Goal: Task Accomplishment & Management: Complete application form

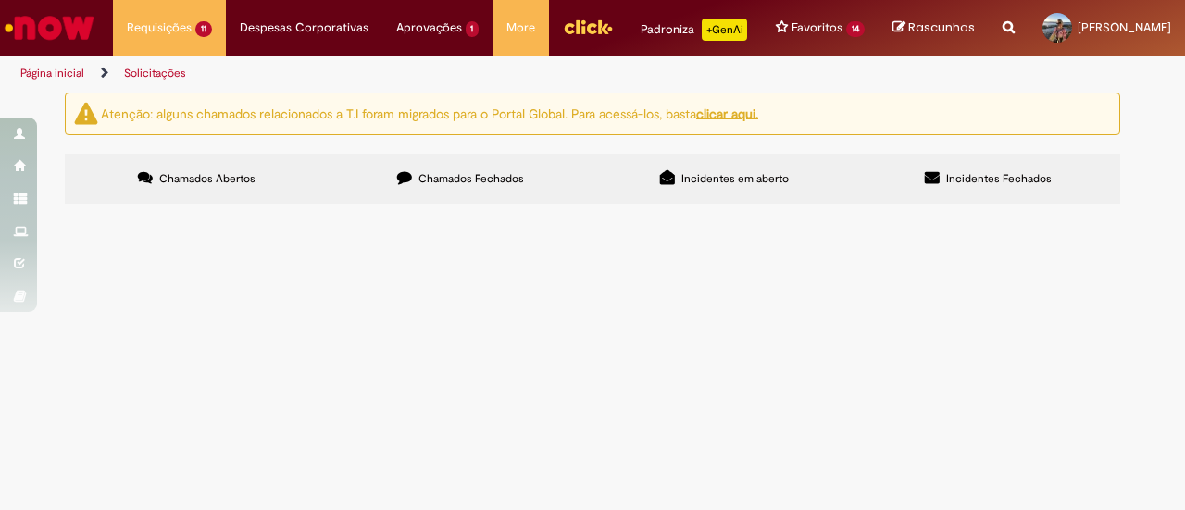
scroll to position [548, 0]
click at [0, 0] on span "Olá, bom dia! Tudo bem? Preciso alterar a data de início das minhas férias para…" at bounding box center [0, 0] width 0 height 0
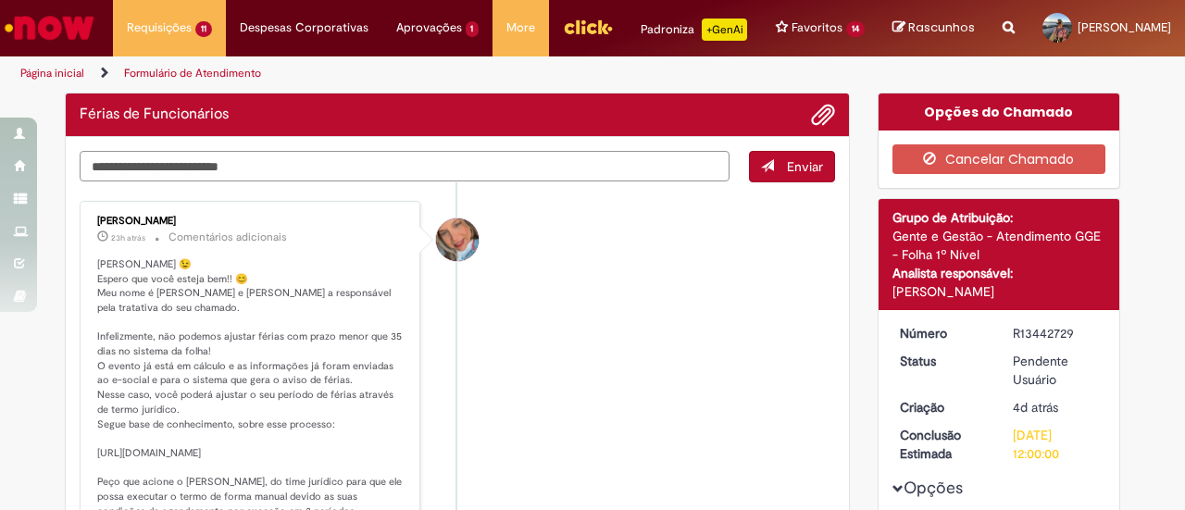
click at [367, 181] on textarea "Digite sua mensagem aqui..." at bounding box center [405, 166] width 650 height 31
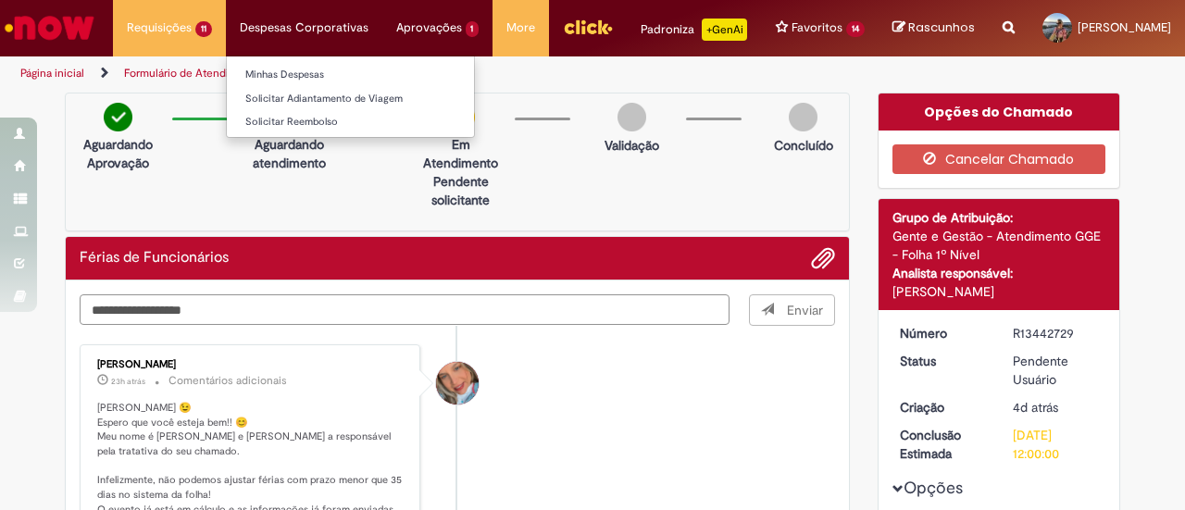
type textarea "**********"
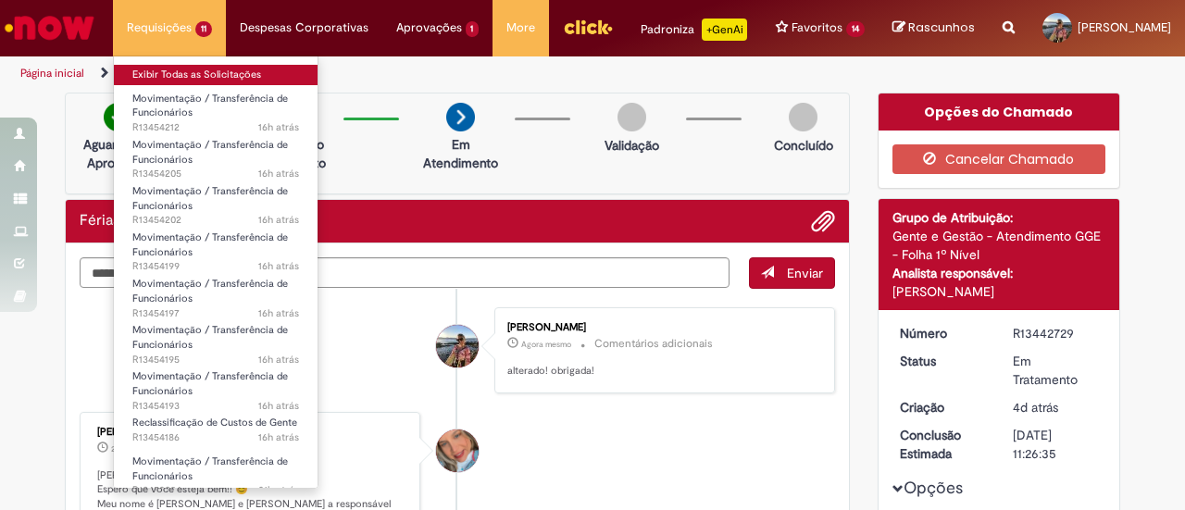
click at [164, 69] on link "Exibir Todas as Solicitações" at bounding box center [216, 75] width 204 height 20
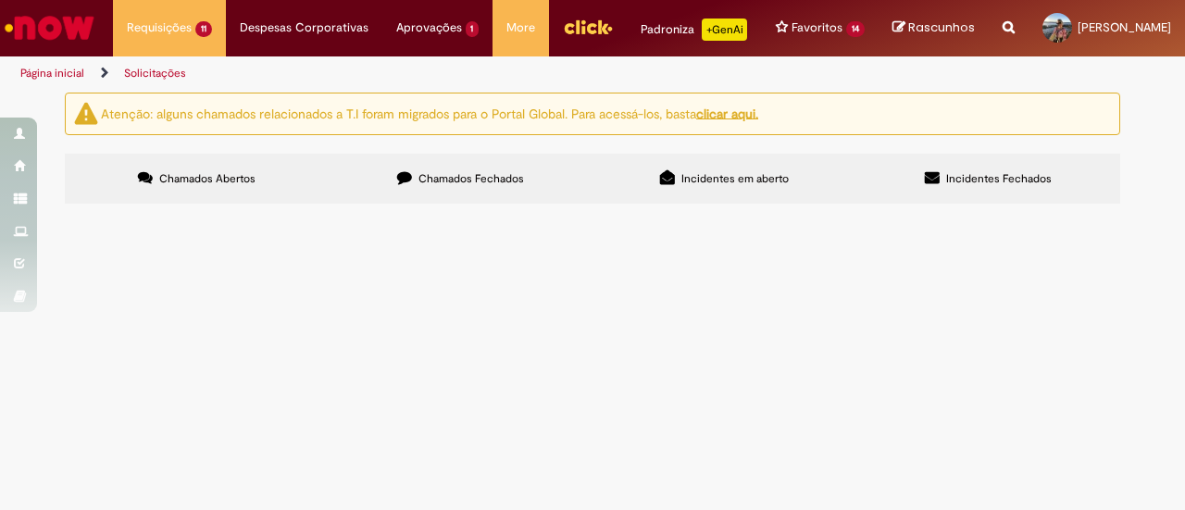
scroll to position [548, 0]
click at [0, 0] on span "Oi Ka. tudo bem? Por favor fazer o [MEDICAL_DATA] da [PERSON_NAME], alterei a p…" at bounding box center [0, 0] width 0 height 0
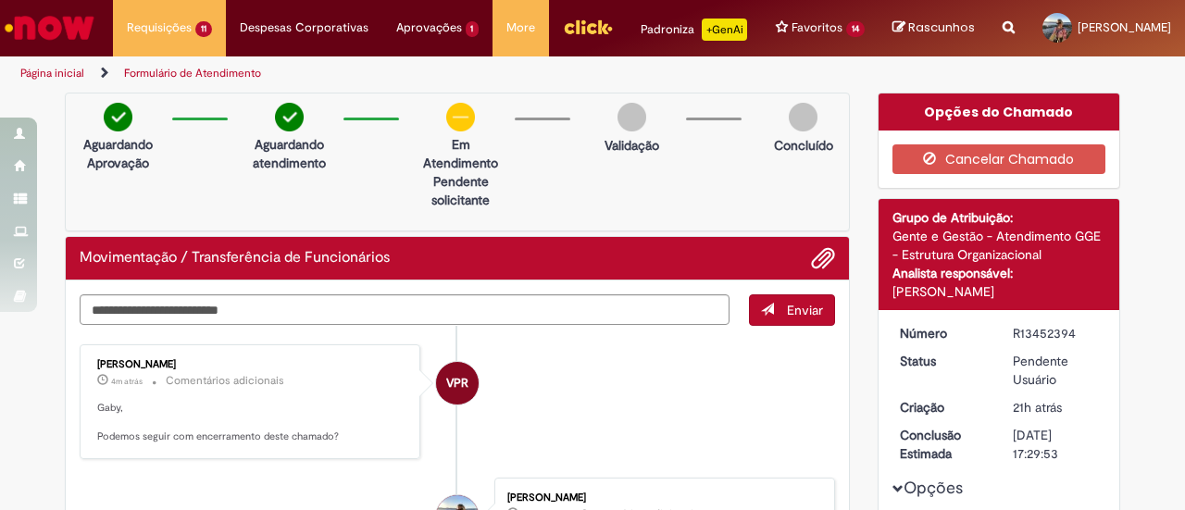
click at [407, 180] on div "Aguardando Aprovação Aguardando atendimento Em Atendimento Clique para exibir P…" at bounding box center [457, 162] width 785 height 139
click at [206, 325] on textarea "Digite sua mensagem aqui..." at bounding box center [405, 309] width 650 height 31
type textarea "**********"
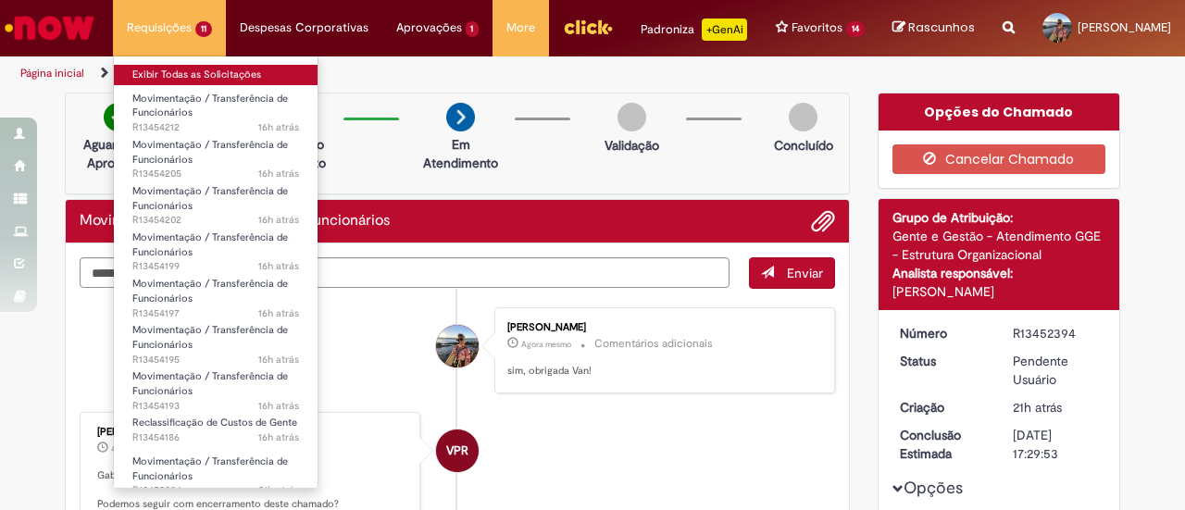
click at [177, 81] on link "Exibir Todas as Solicitações" at bounding box center [216, 75] width 204 height 20
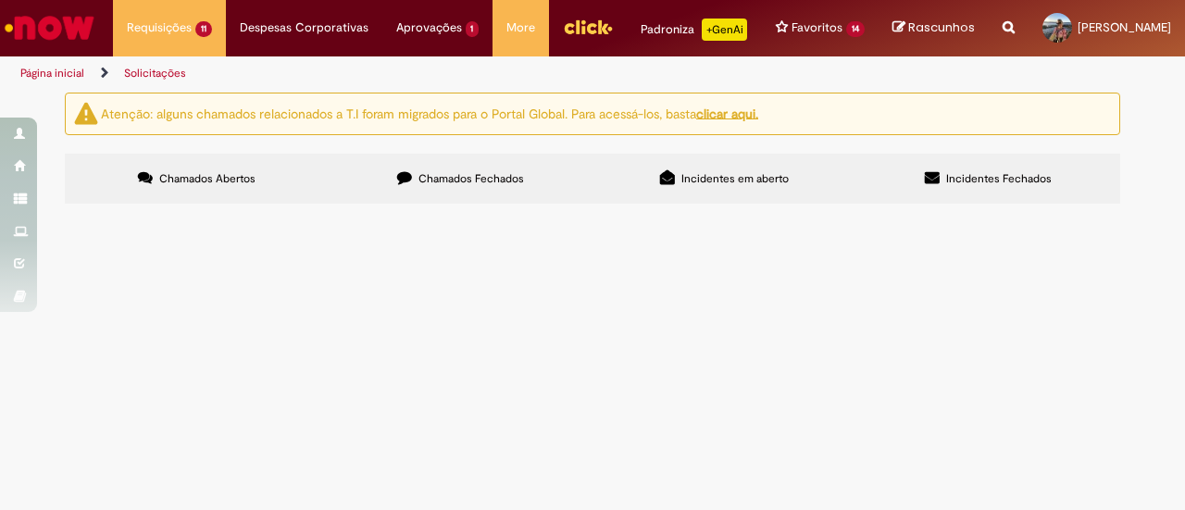
scroll to position [456, 0]
click at [0, 0] on td "Oi Ka, tudo bem? Por favor alterar para CC: BRZB069016 (0015)! Obrigada!" at bounding box center [0, 0] width 0 height 0
click at [0, 0] on span "Oi Ka, tudo bem? Por favor alterar para CC: BRZB069016 (0015)! Obrigada!" at bounding box center [0, 0] width 0 height 0
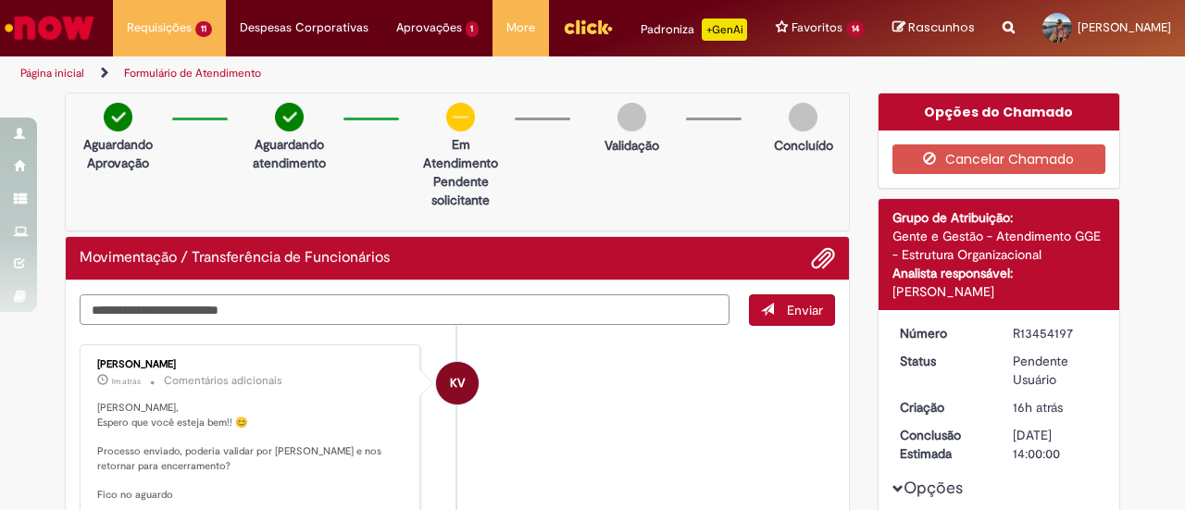
click at [568, 323] on textarea "Digite sua mensagem aqui..." at bounding box center [405, 309] width 650 height 31
type textarea "*********"
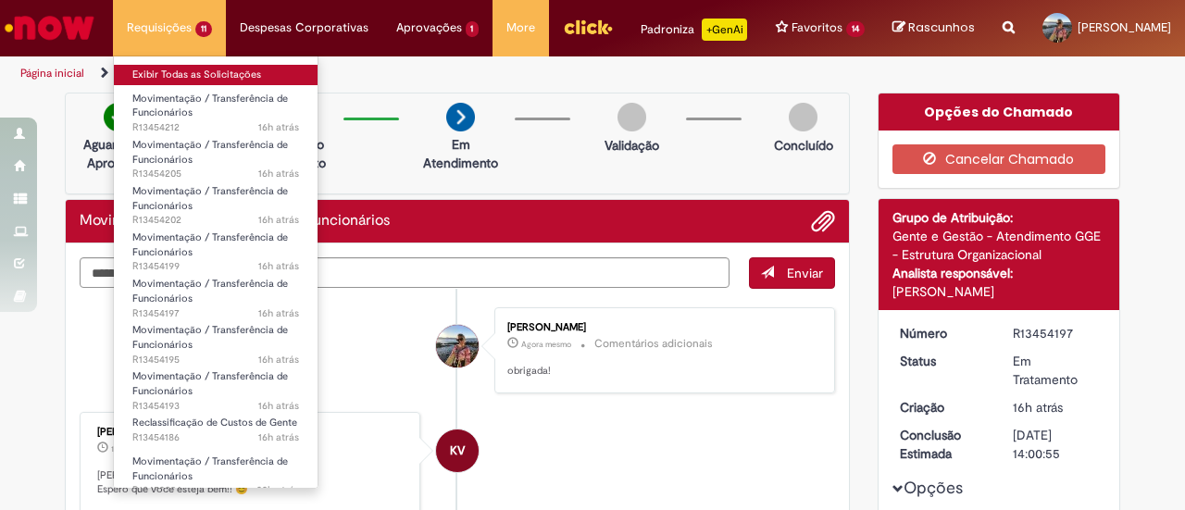
click at [154, 67] on link "Exibir Todas as Solicitações" at bounding box center [216, 75] width 204 height 20
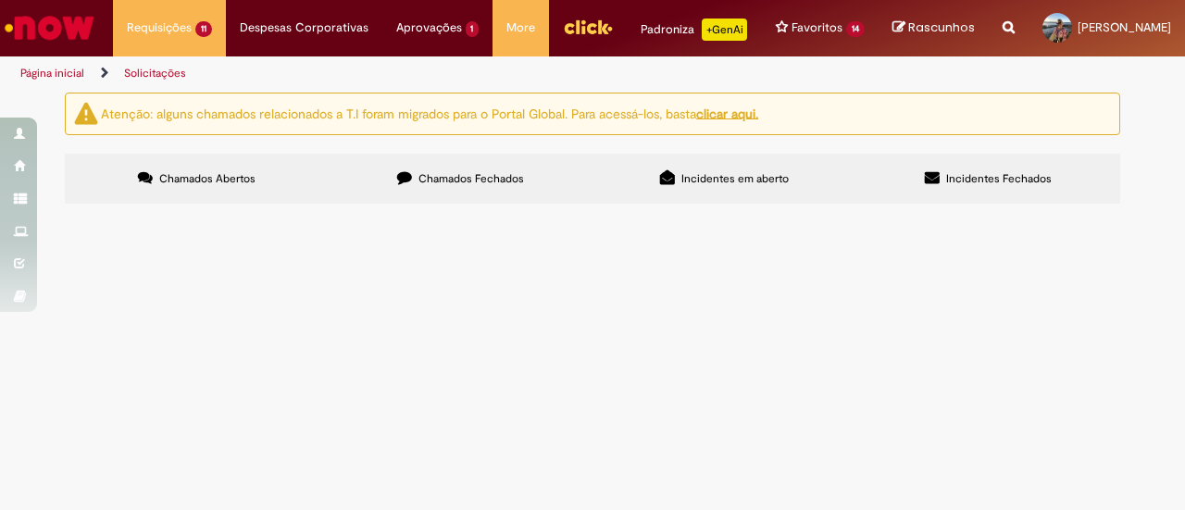
scroll to position [278, 0]
click at [0, 0] on td "Oi Ka, tudo bem? Por favor alterar para CC: BRZB069016 (0015)! Obrigada!" at bounding box center [0, 0] width 0 height 0
click at [0, 0] on span "Oi Ka, tudo bem? Por favor alterar para CC: BRZB069016 (0015)! Obrigada!" at bounding box center [0, 0] width 0 height 0
click at [0, 0] on td "Oi Ka, tudo bem? Por favor alterar para CC: BRZB069016 (0015)! Obrigada!" at bounding box center [0, 0] width 0 height 0
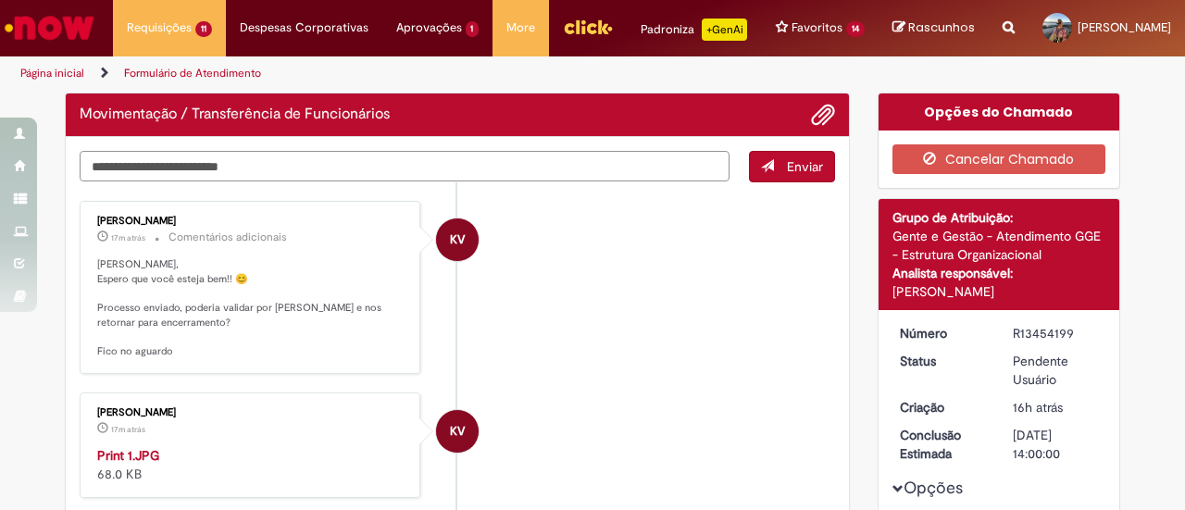
click at [376, 180] on textarea "Digite sua mensagem aqui..." at bounding box center [405, 166] width 650 height 31
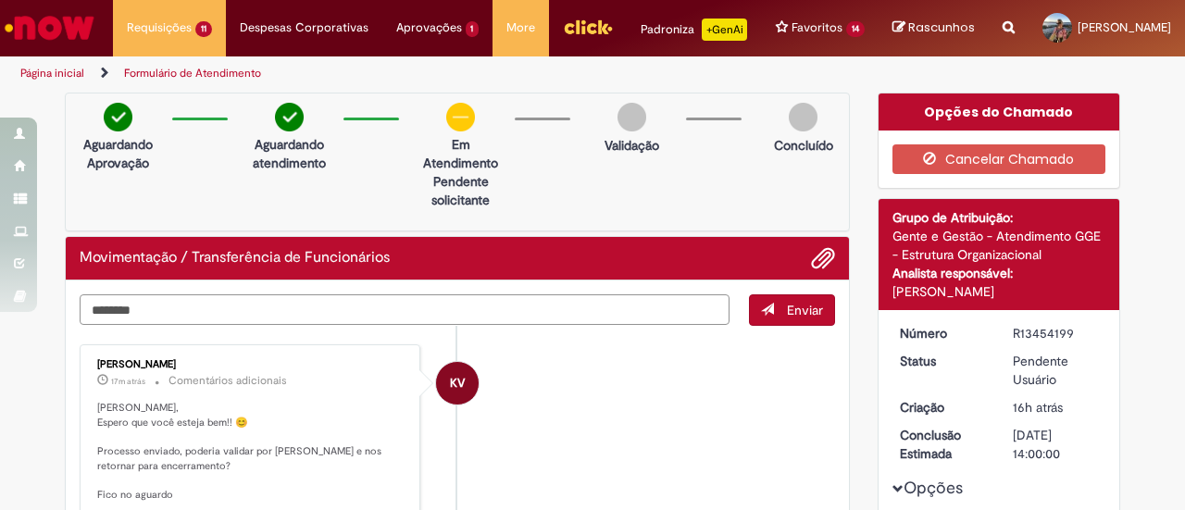
type textarea "*********"
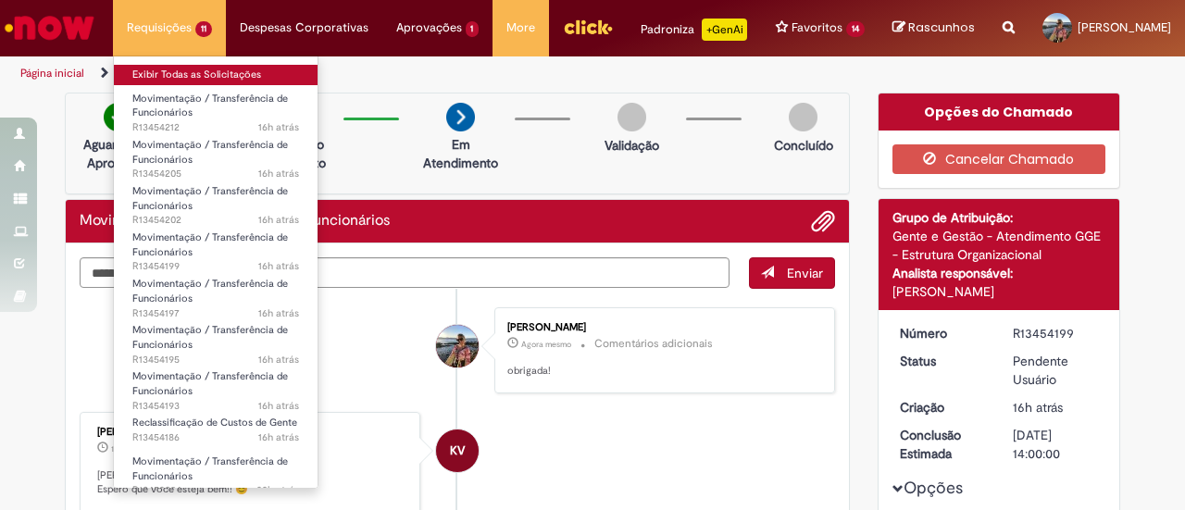
click at [152, 68] on link "Exibir Todas as Solicitações" at bounding box center [216, 75] width 204 height 20
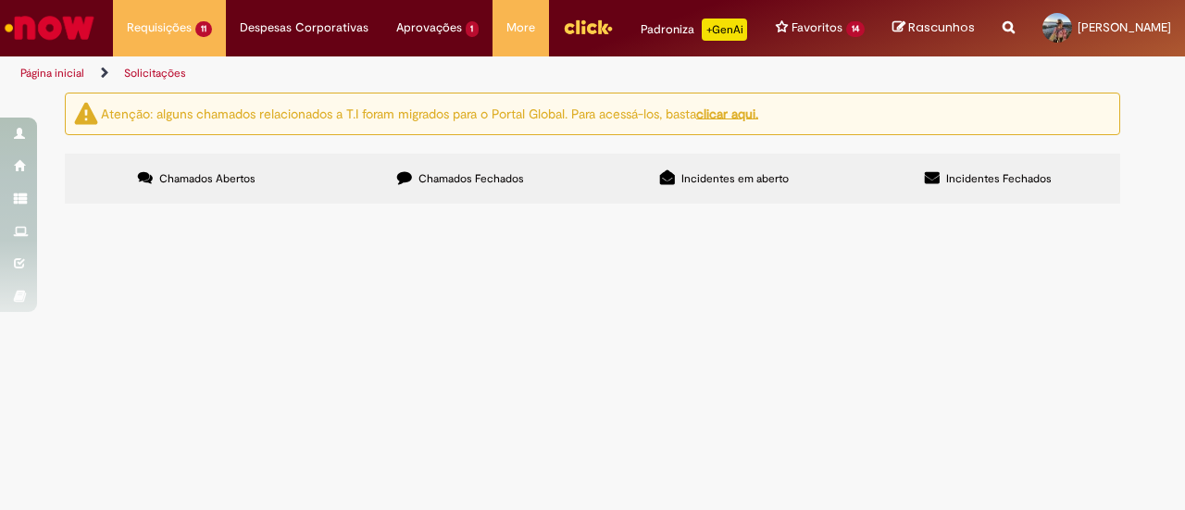
scroll to position [178, 0]
click at [0, 0] on span "Oi Ka, tudo bem? Por favor alterar para CC: BRZB069016 (0015)! Obrigada!" at bounding box center [0, 0] width 0 height 0
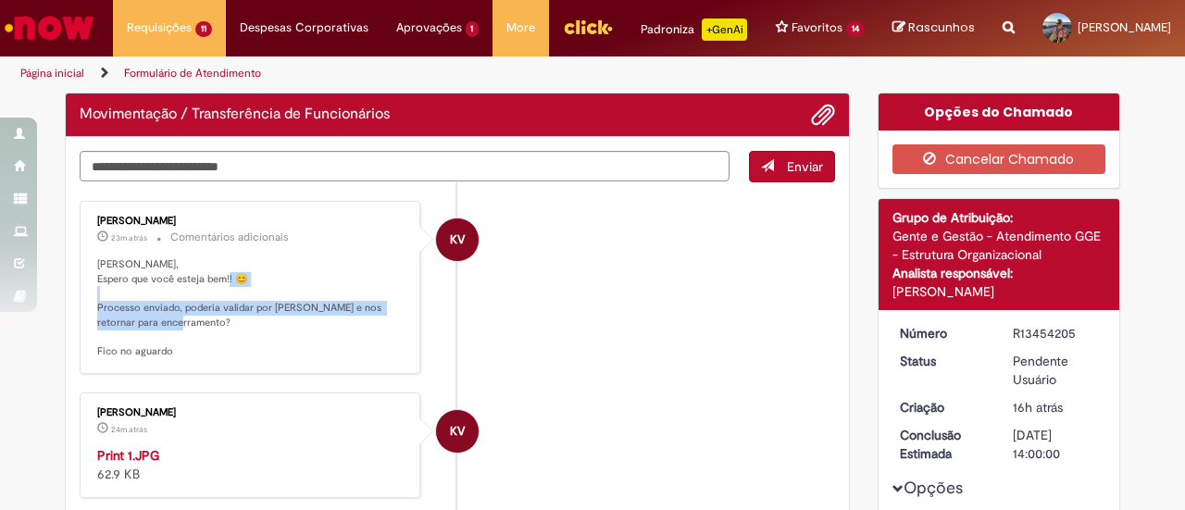
drag, startPoint x: 197, startPoint y: 315, endPoint x: 272, endPoint y: 330, distance: 76.6
click at [268, 330] on p "[PERSON_NAME], Espero que você esteja bem!! 😊 Processo enviado, poderia validar…" at bounding box center [251, 308] width 308 height 102
click at [298, 330] on p "[PERSON_NAME], Espero que você esteja bem!! 😊 Processo enviado, poderia validar…" at bounding box center [251, 308] width 308 height 102
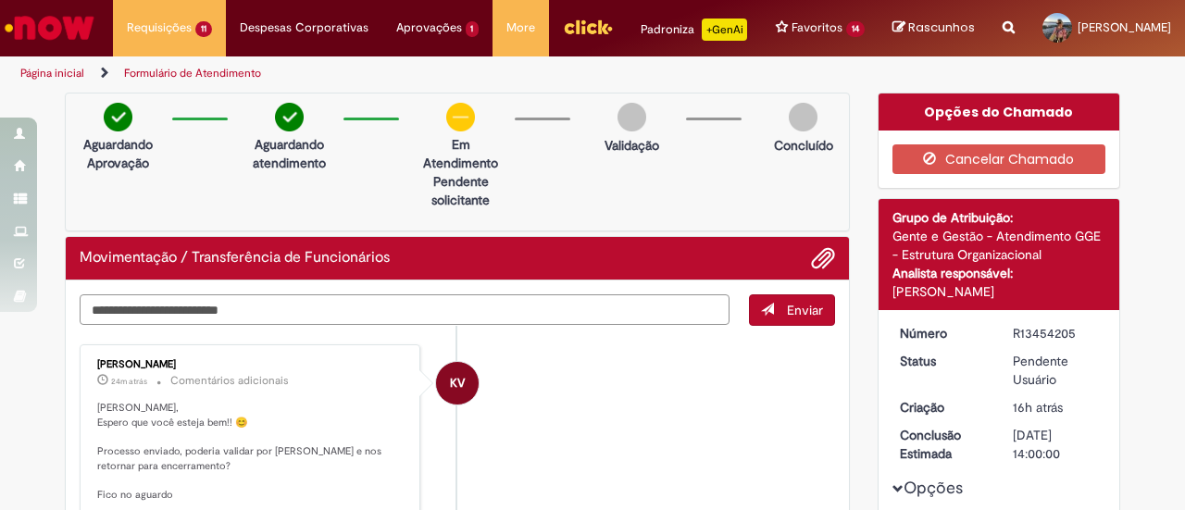
click at [357, 325] on textarea "Digite sua mensagem aqui..." at bounding box center [405, 309] width 650 height 31
click at [270, 321] on textarea "Digite sua mensagem aqui..." at bounding box center [405, 309] width 650 height 31
type textarea "*********"
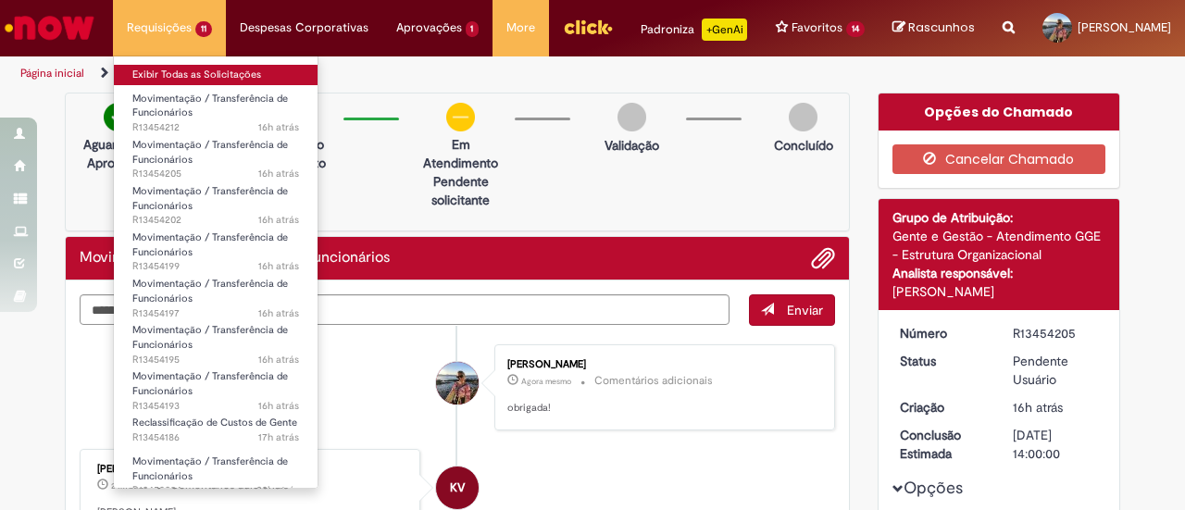
click at [158, 69] on link "Exibir Todas as Solicitações" at bounding box center [216, 75] width 204 height 20
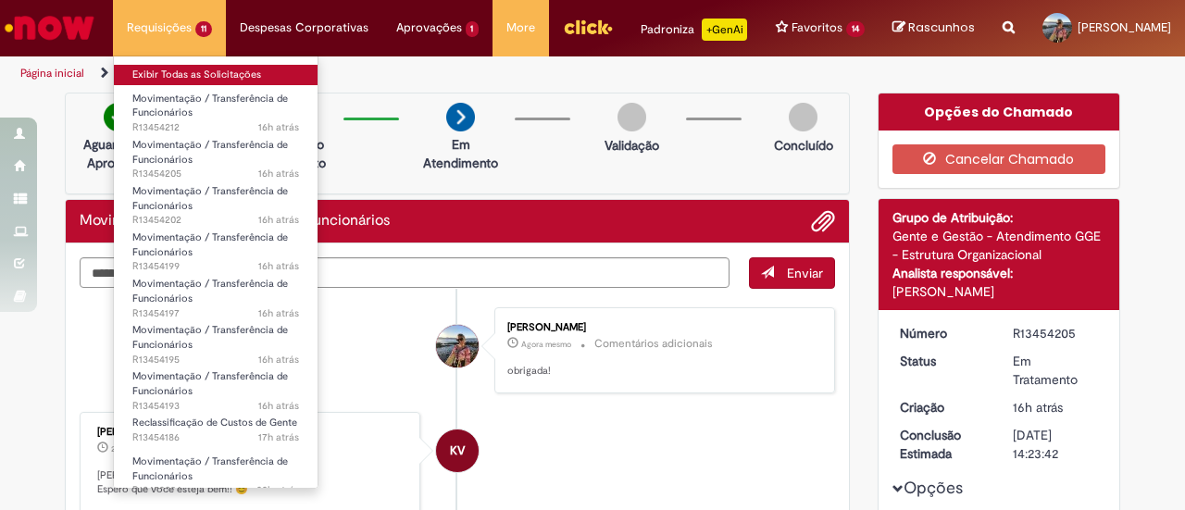
click at [176, 79] on link "Exibir Todas as Solicitações" at bounding box center [216, 75] width 204 height 20
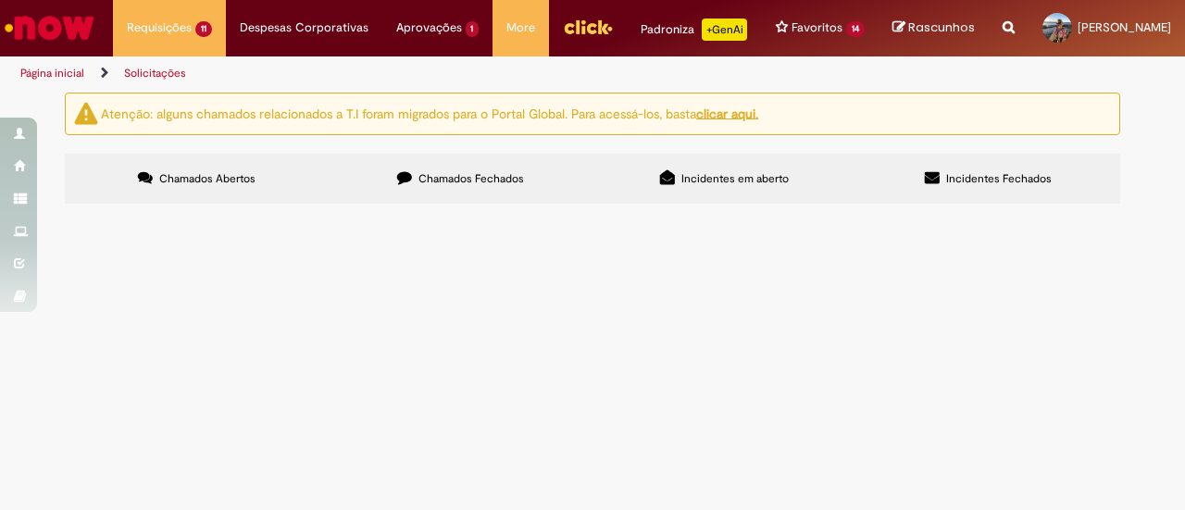
scroll to position [271, 0]
click at [0, 0] on span "Oi Ka, tudo bem? Por favor alterar para CC: BRZB069016 (0015)! Obrigada!" at bounding box center [0, 0] width 0 height 0
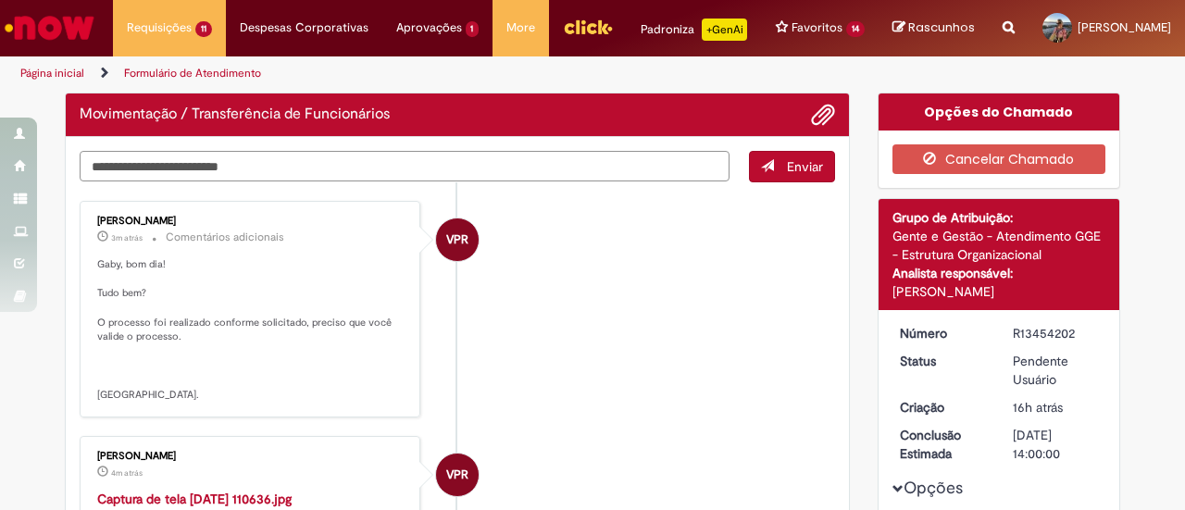
click at [462, 177] on textarea "Digite sua mensagem aqui..." at bounding box center [405, 166] width 650 height 31
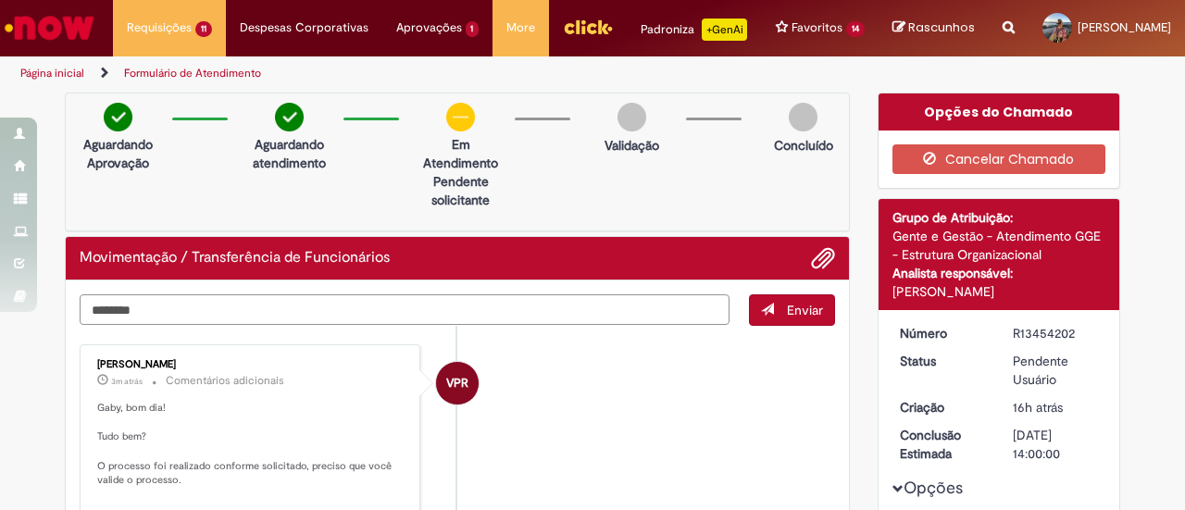
type textarea "*********"
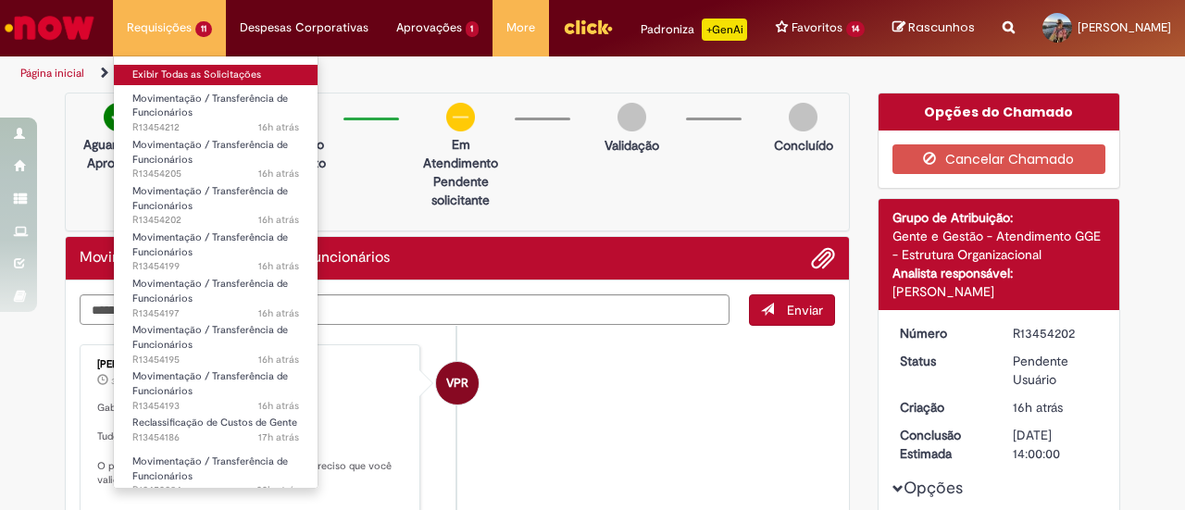
click at [162, 81] on link "Exibir Todas as Solicitações" at bounding box center [216, 75] width 204 height 20
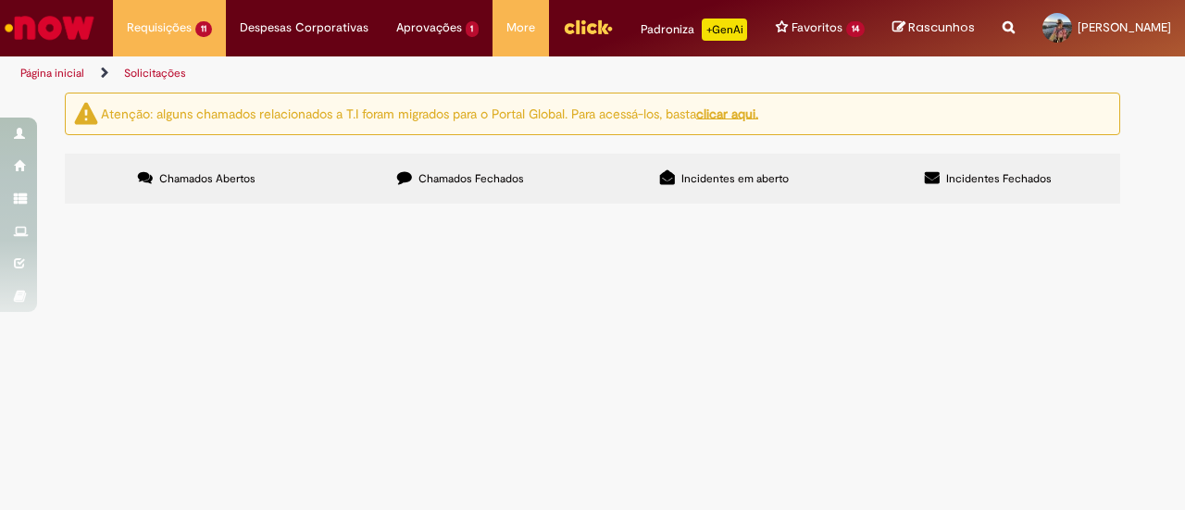
scroll to position [363, 0]
click at [0, 0] on span "Pendente Usuário" at bounding box center [0, 0] width 0 height 0
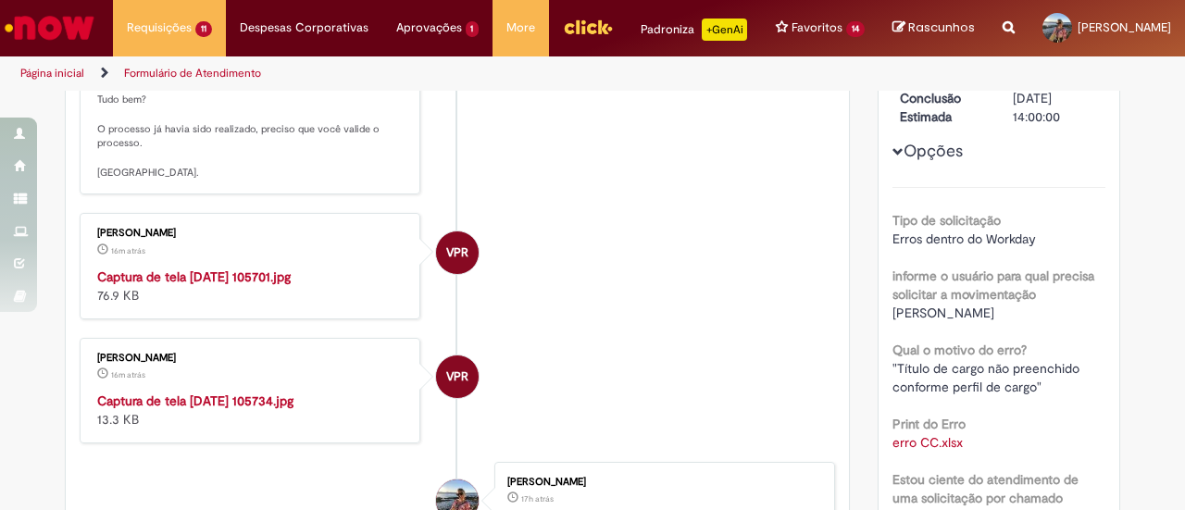
scroll to position [185, 0]
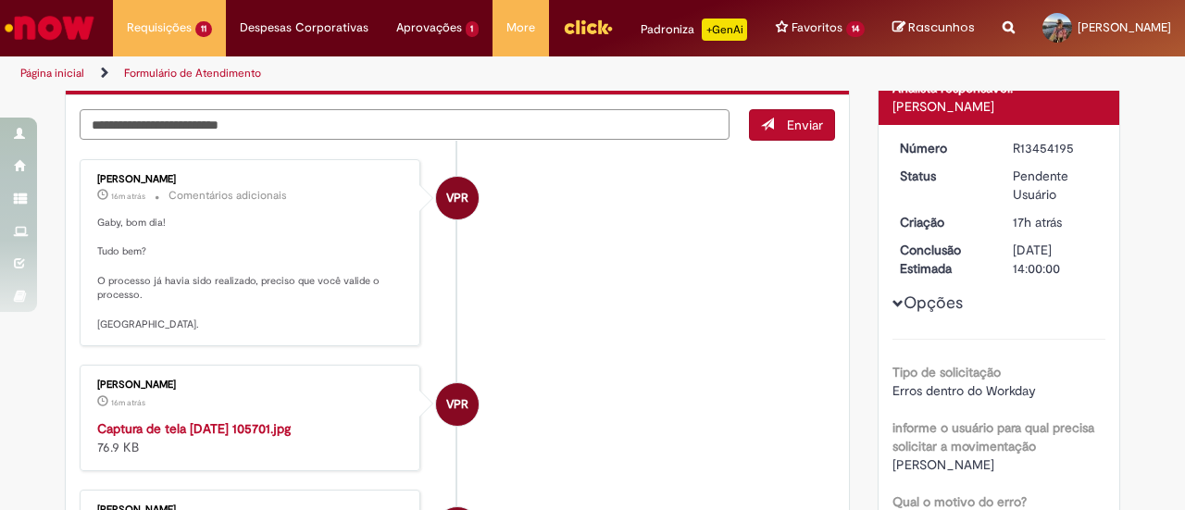
click at [322, 140] on textarea "Digite sua mensagem aqui..." at bounding box center [405, 124] width 650 height 31
type textarea "*********"
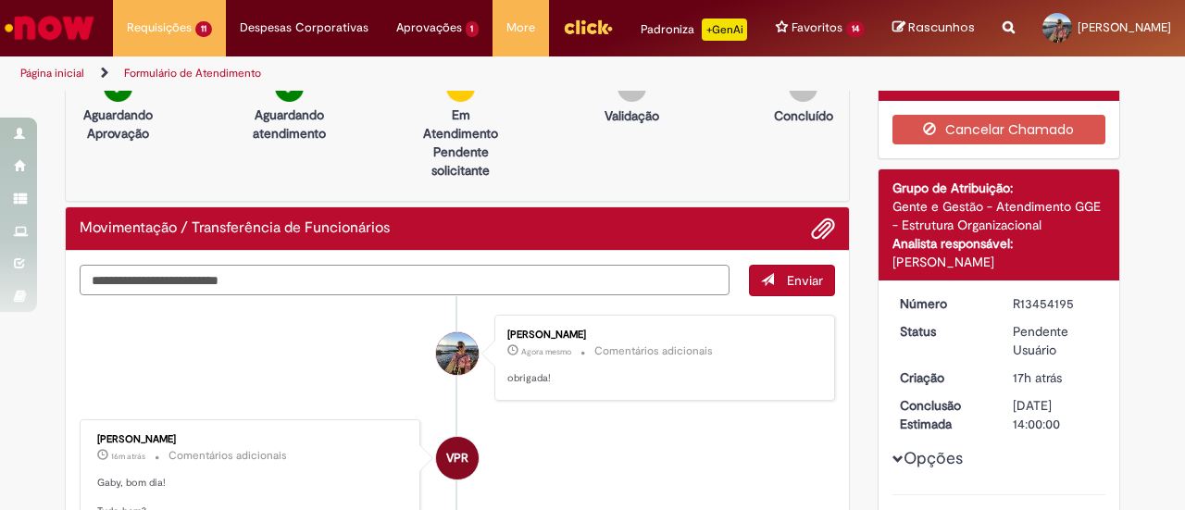
scroll to position [0, 0]
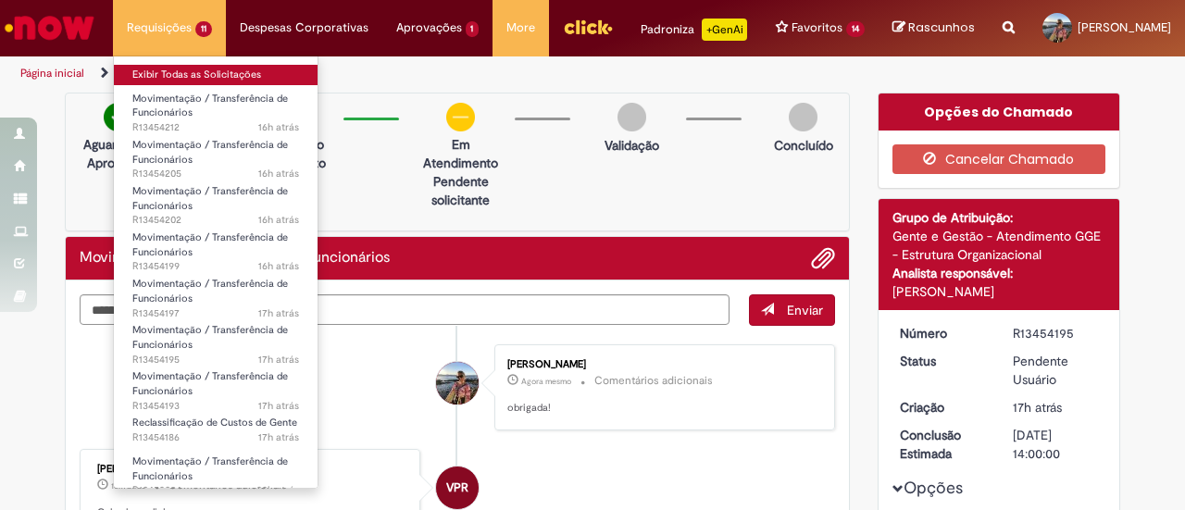
click at [169, 74] on link "Exibir Todas as Solicitações" at bounding box center [216, 75] width 204 height 20
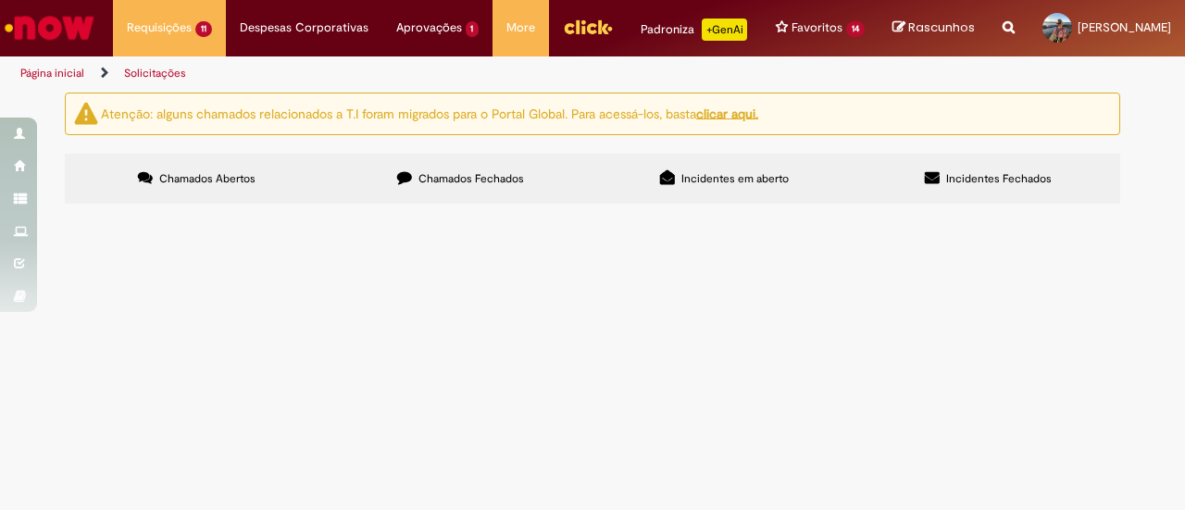
scroll to position [370, 0]
click at [0, 0] on span "Oi Ka, tudo bem? Por favor alterar para CC: BRZB127132 ! Obrigada!" at bounding box center [0, 0] width 0 height 0
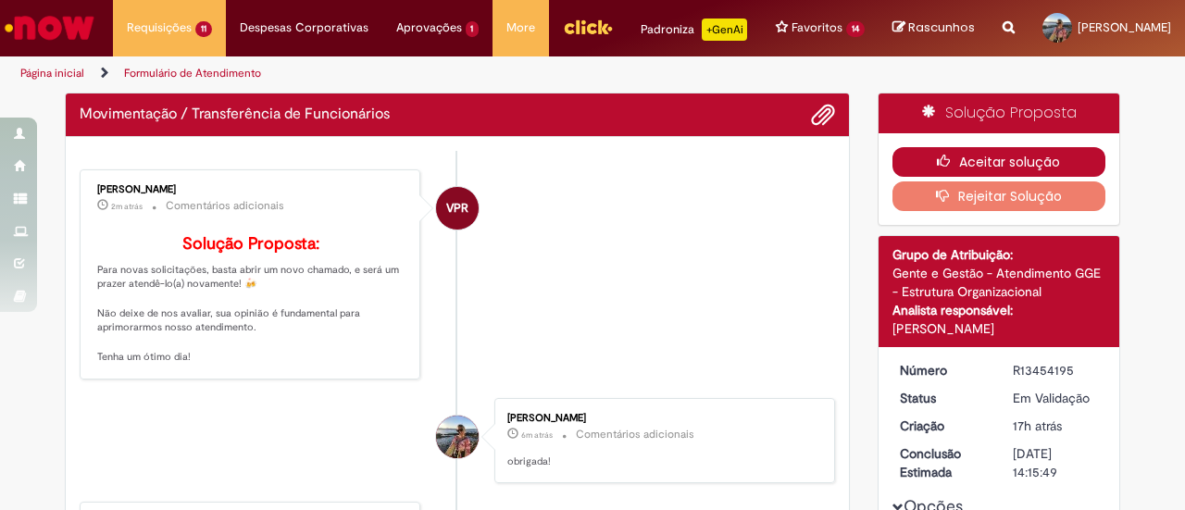
click at [1015, 171] on button "Aceitar solução" at bounding box center [999, 162] width 214 height 30
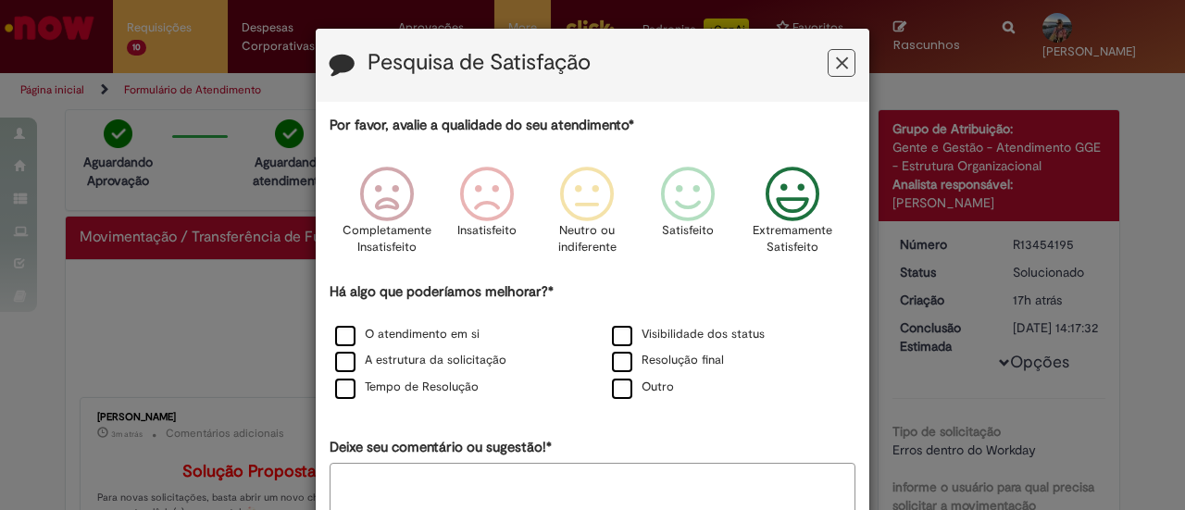
click at [788, 188] on icon "Feedback" at bounding box center [792, 195] width 69 height 56
click at [428, 331] on label "O atendimento em si" at bounding box center [407, 335] width 144 height 18
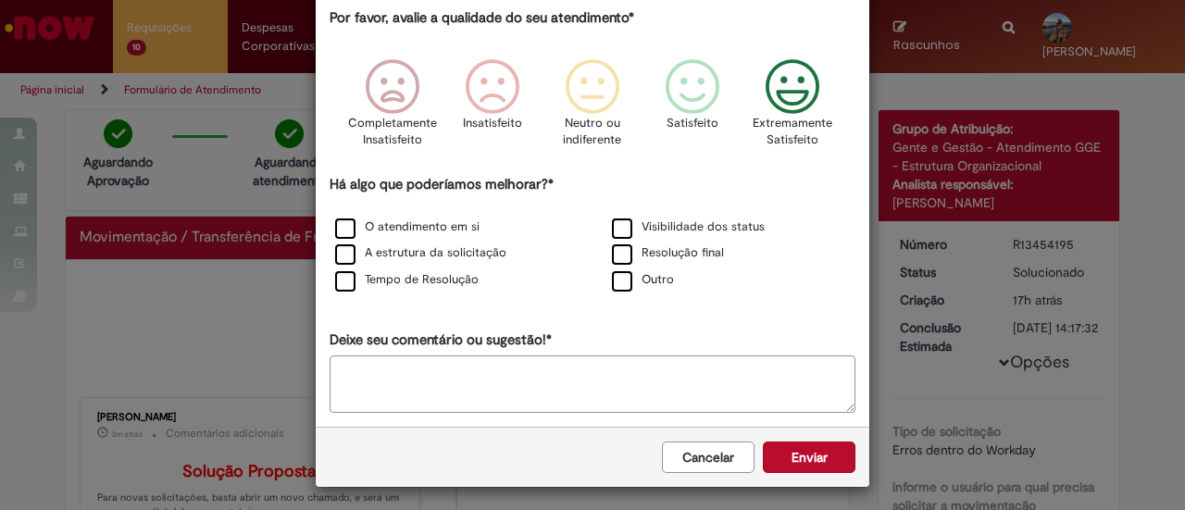
scroll to position [110, 0]
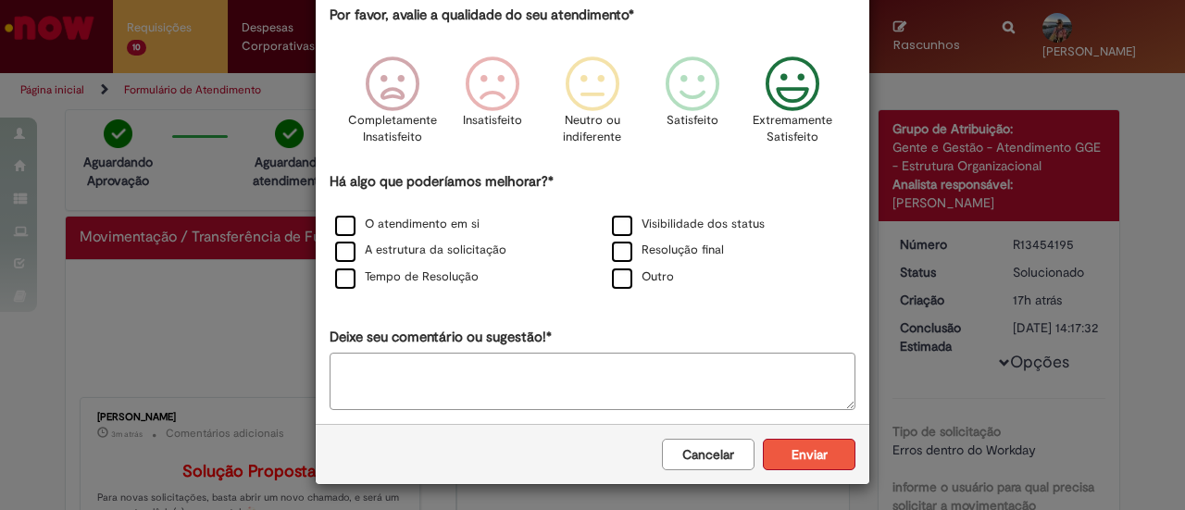
click at [811, 453] on button "Enviar" at bounding box center [809, 454] width 93 height 31
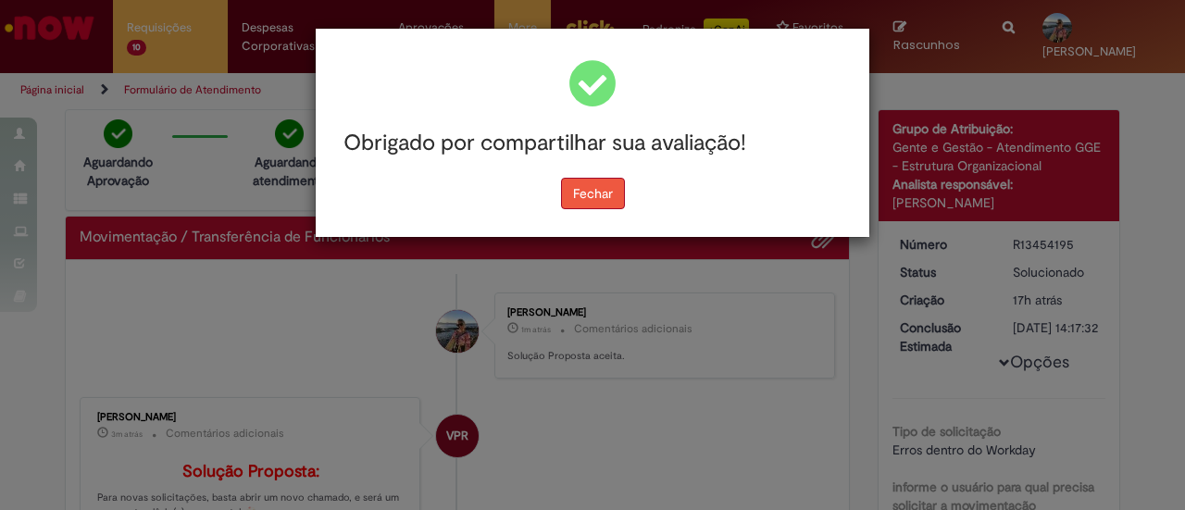
click at [614, 192] on button "Fechar" at bounding box center [593, 193] width 64 height 31
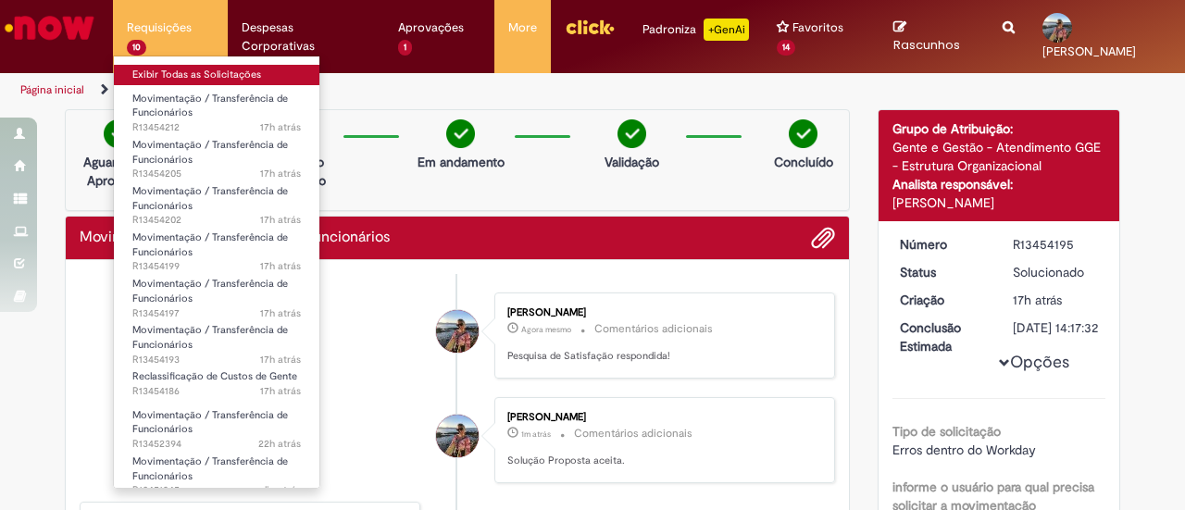
click at [157, 77] on link "Exibir Todas as Solicitações" at bounding box center [216, 75] width 205 height 20
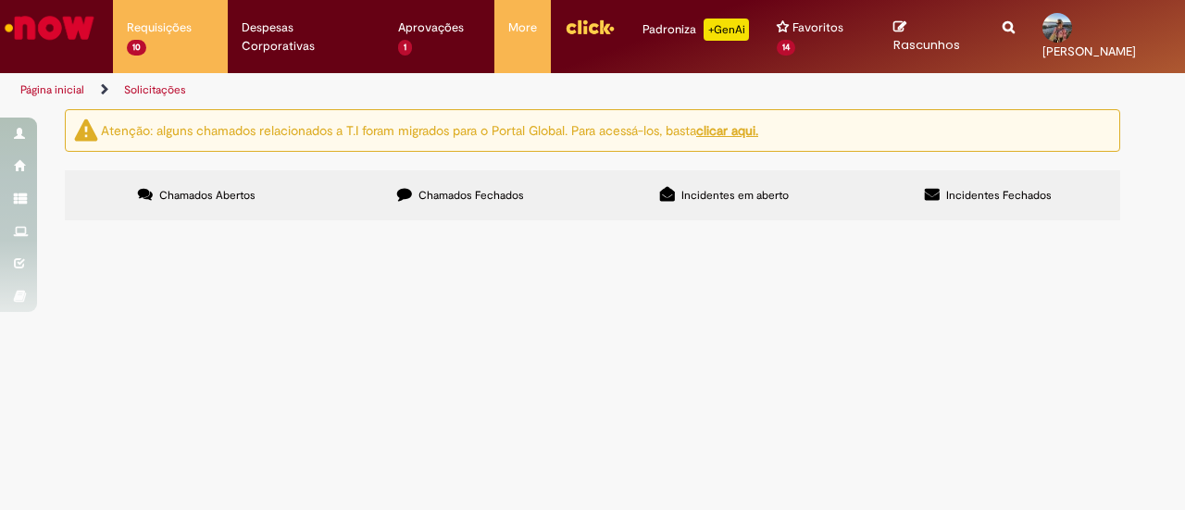
scroll to position [278, 0]
click at [0, 0] on span "Oi Ka, tudo bem? Por favor alterar para CC: BRZB069016 (0015)! Obrigada!" at bounding box center [0, 0] width 0 height 0
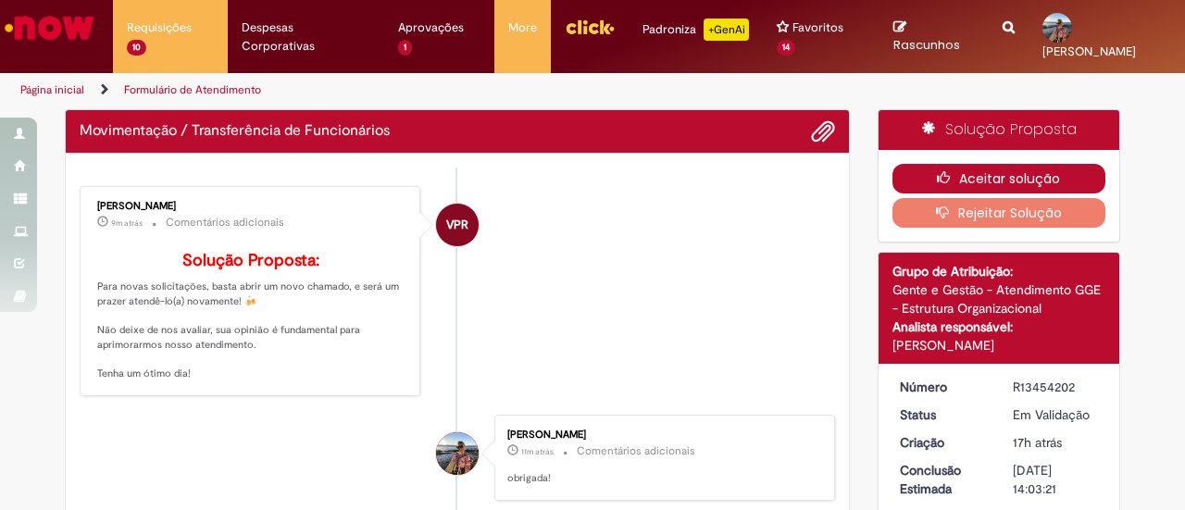
click at [937, 173] on icon "button" at bounding box center [948, 177] width 22 height 13
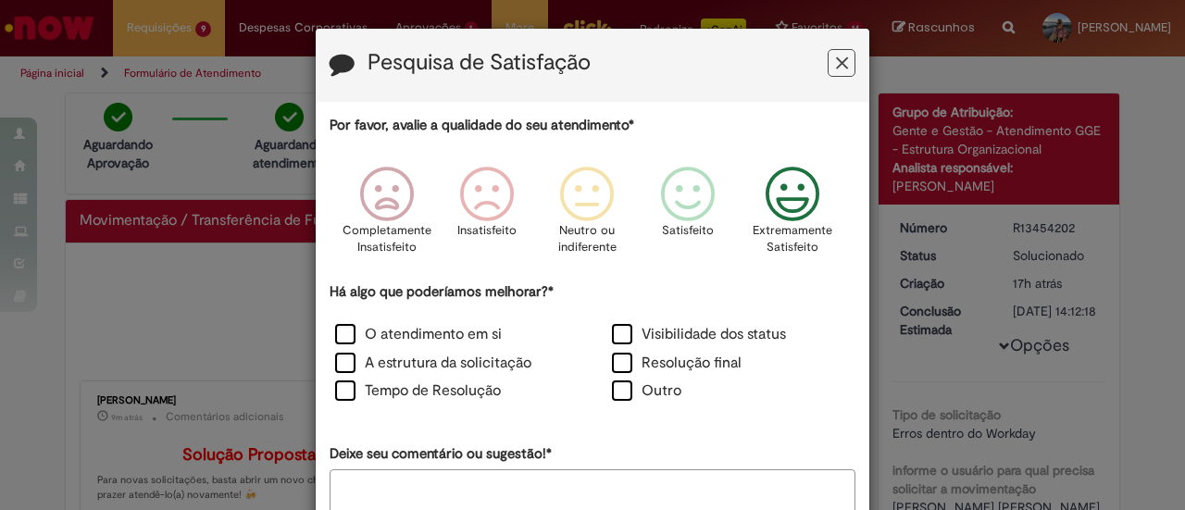
click at [783, 192] on icon "Feedback" at bounding box center [792, 195] width 69 height 56
click at [459, 338] on label "O atendimento em si" at bounding box center [418, 334] width 167 height 21
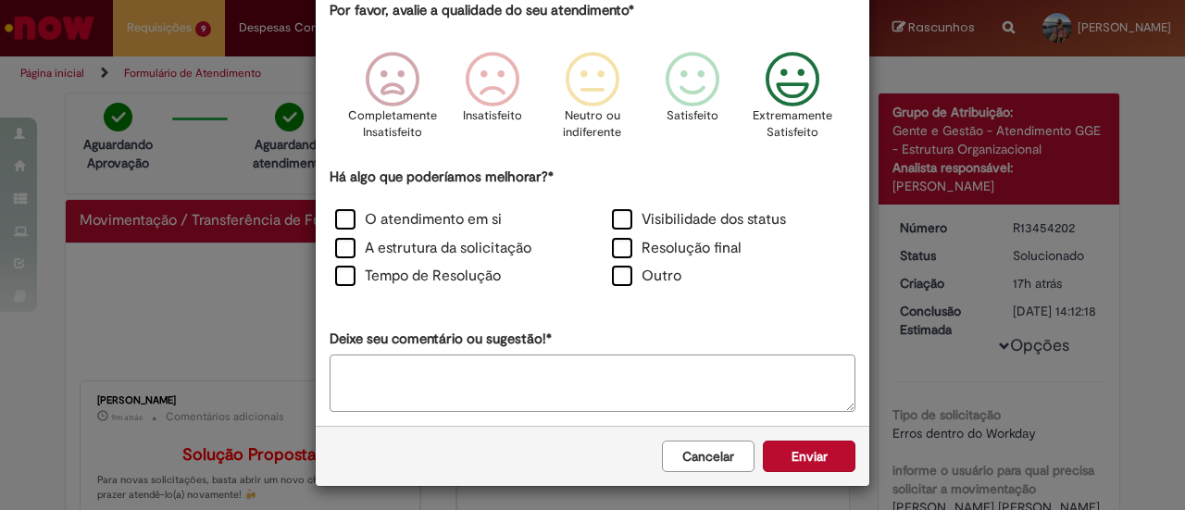
scroll to position [117, 0]
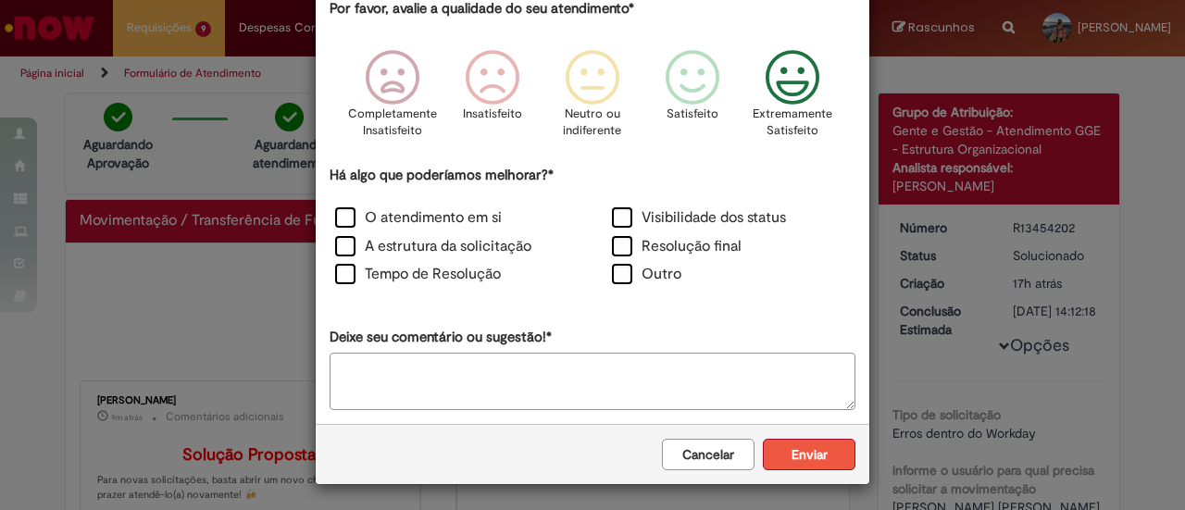
click at [814, 453] on button "Enviar" at bounding box center [809, 454] width 93 height 31
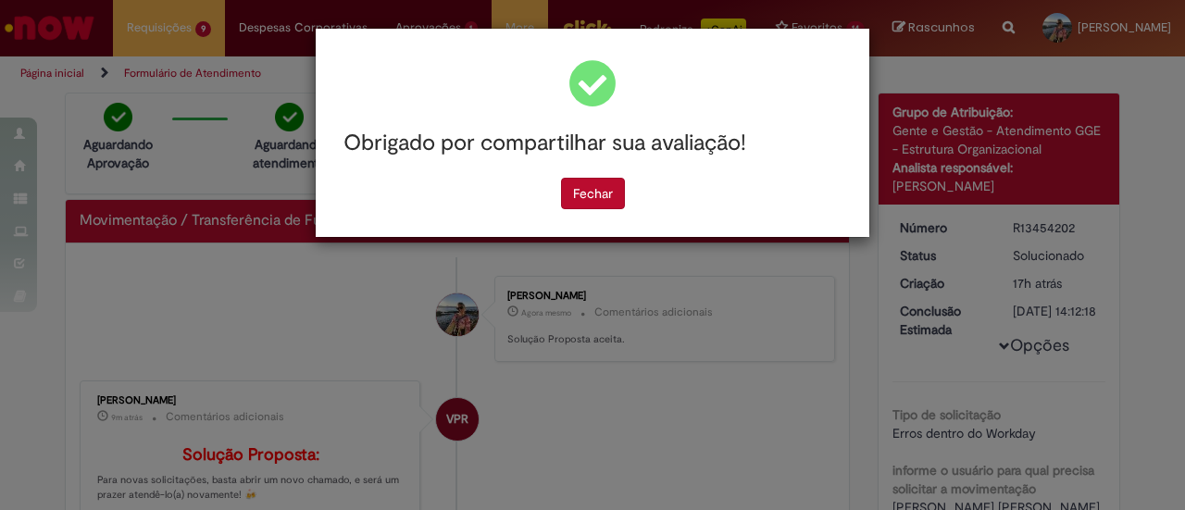
scroll to position [0, 0]
click at [596, 195] on button "Fechar" at bounding box center [593, 193] width 64 height 31
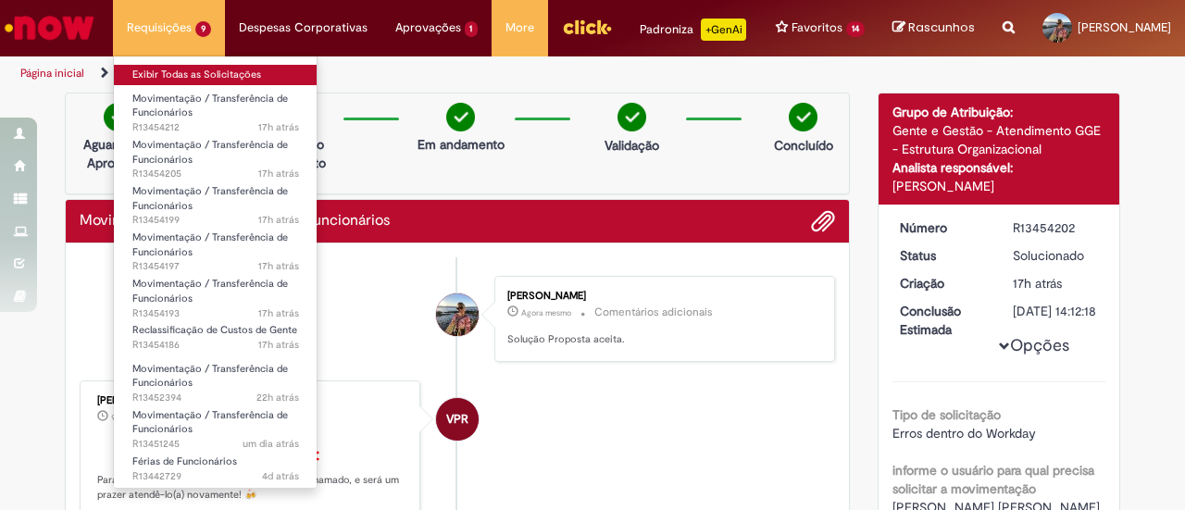
click at [180, 71] on link "Exibir Todas as Solicitações" at bounding box center [216, 75] width 204 height 20
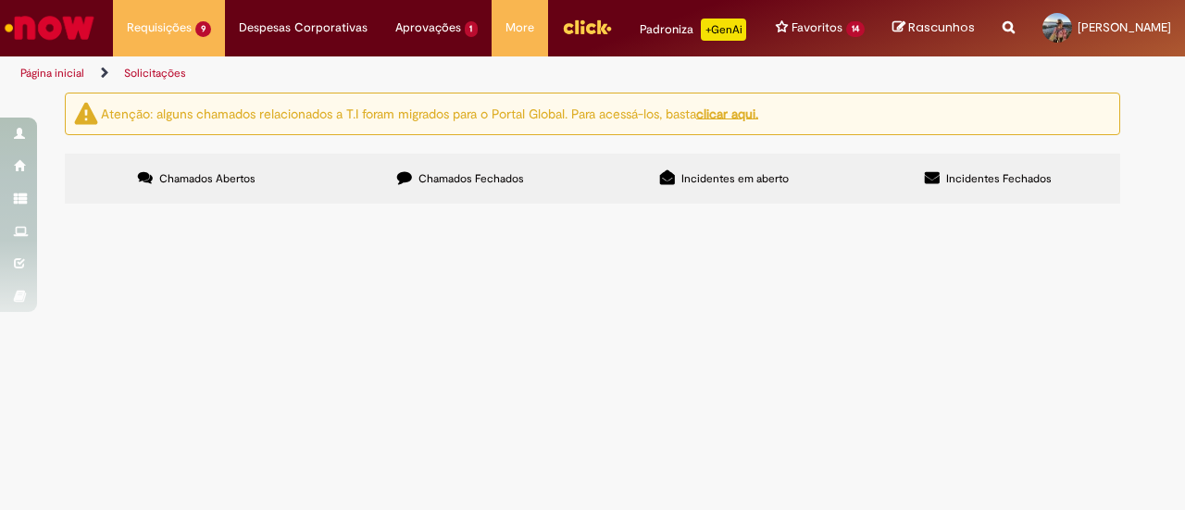
scroll to position [185, 0]
click at [0, 0] on span "Oi Ka, tudo bem? Por favor alterar para CC: BRZB127132 ! Obrigada!" at bounding box center [0, 0] width 0 height 0
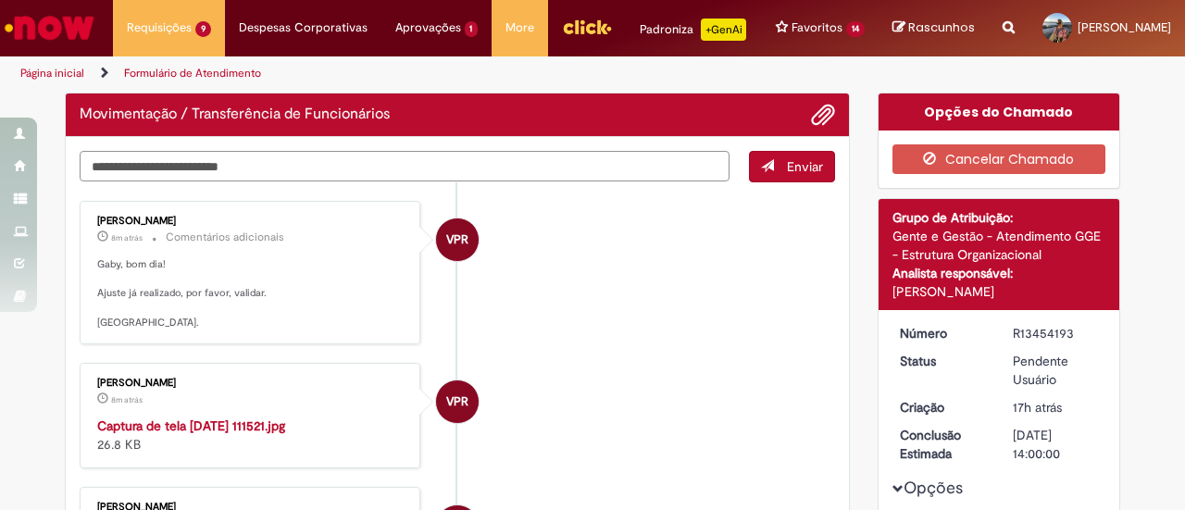
click at [456, 181] on textarea "Digite sua mensagem aqui..." at bounding box center [405, 166] width 650 height 31
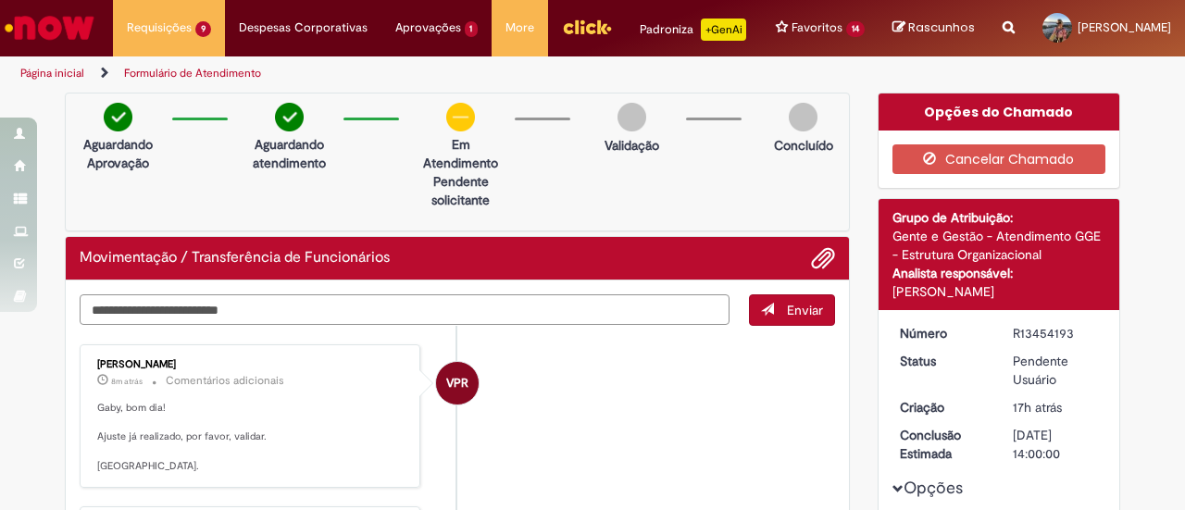
click at [466, 316] on textarea "Digite sua mensagem aqui..." at bounding box center [405, 309] width 650 height 31
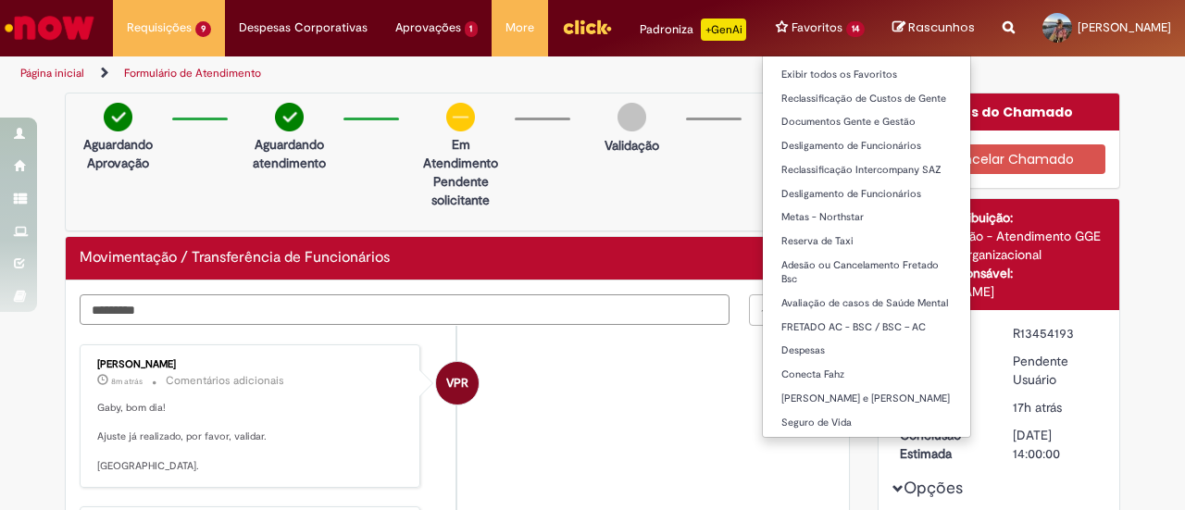
type textarea "*********"
